Goal: Task Accomplishment & Management: Manage account settings

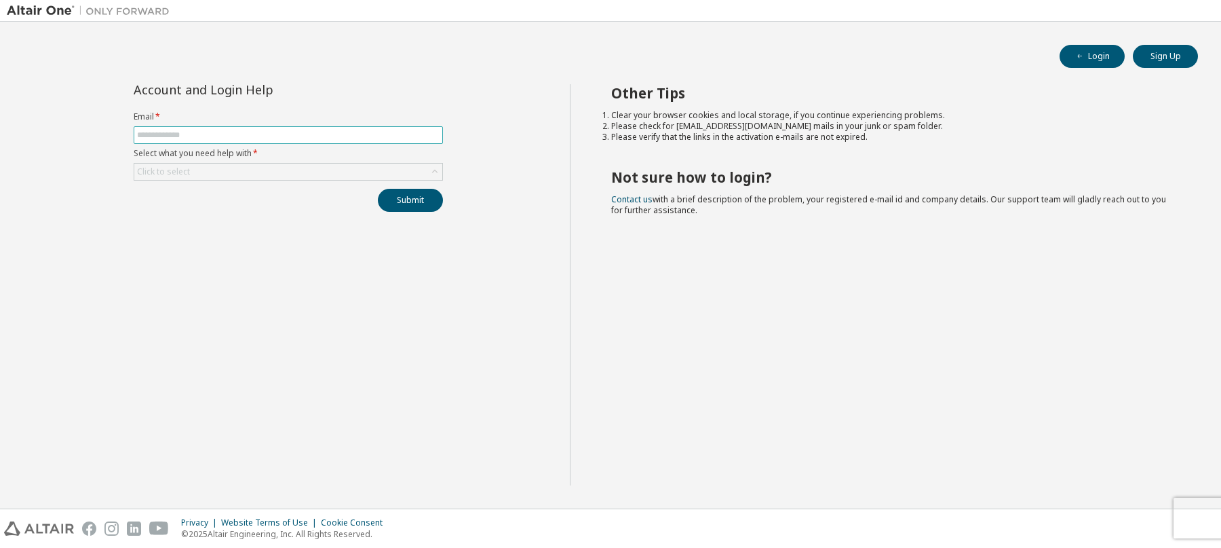
click at [210, 138] on input "text" at bounding box center [288, 135] width 303 height 11
type input "**********"
click at [204, 170] on div "Click to select" at bounding box center [288, 172] width 308 height 16
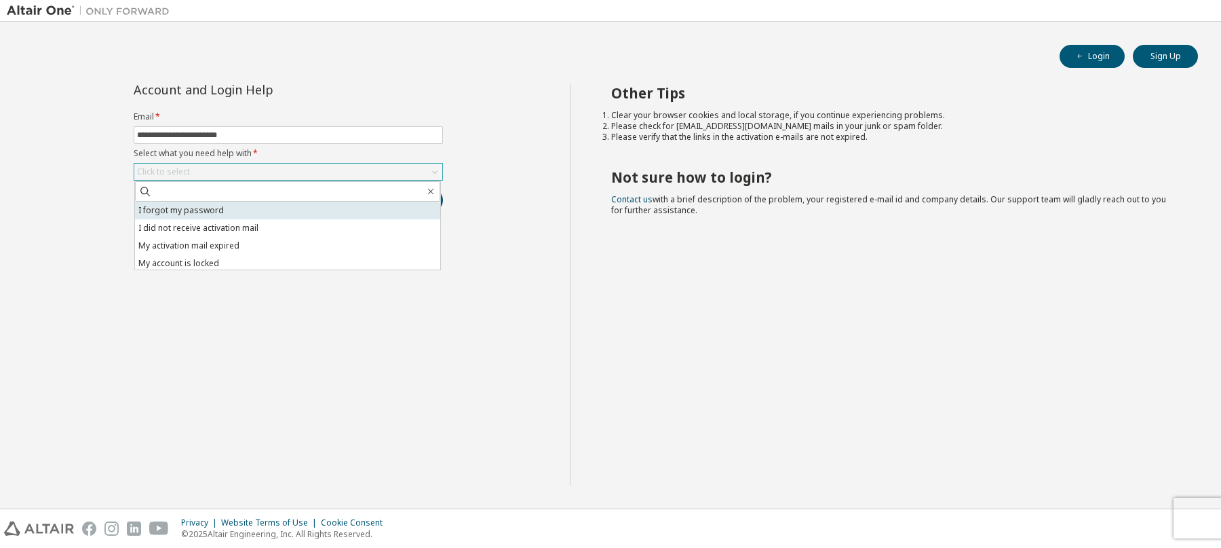
click at [221, 210] on li "I forgot my password" at bounding box center [287, 211] width 305 height 18
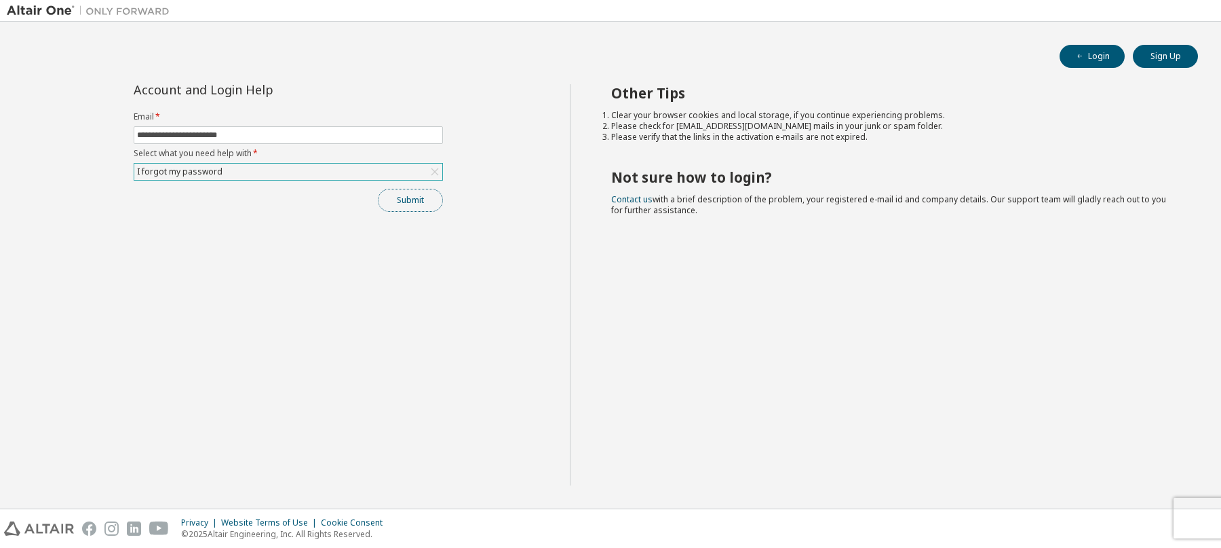
click at [434, 203] on button "Submit" at bounding box center [410, 200] width 65 height 23
click at [415, 205] on button "Submit" at bounding box center [410, 200] width 65 height 23
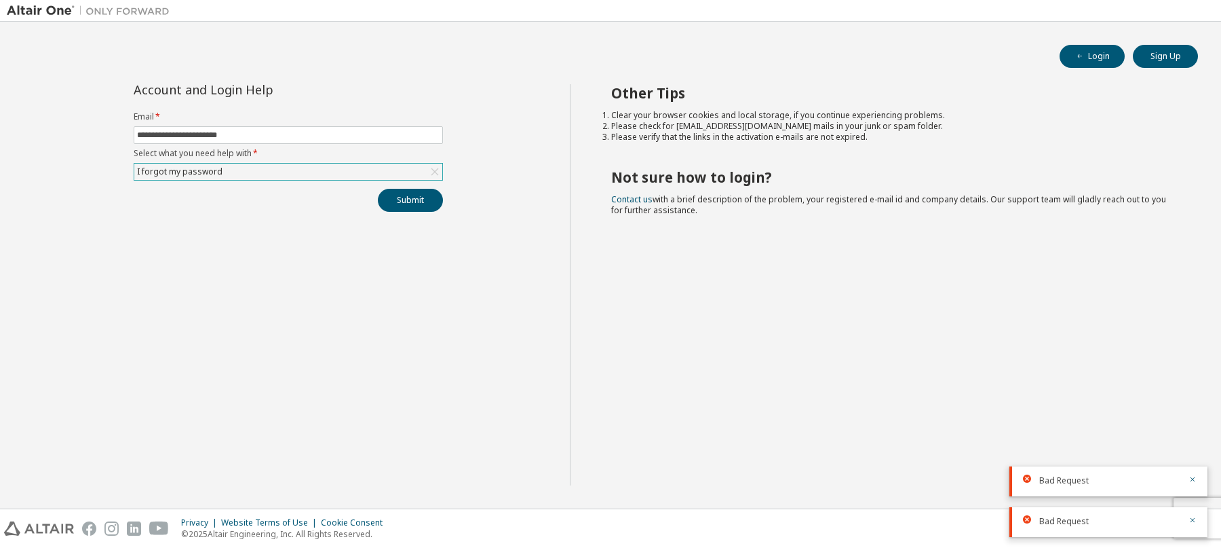
click at [1029, 480] on icon at bounding box center [1027, 478] width 8 height 8
click at [1029, 521] on icon at bounding box center [1027, 519] width 8 height 8
click at [1029, 479] on icon at bounding box center [1027, 478] width 8 height 8
